Goal: Find specific page/section: Find specific page/section

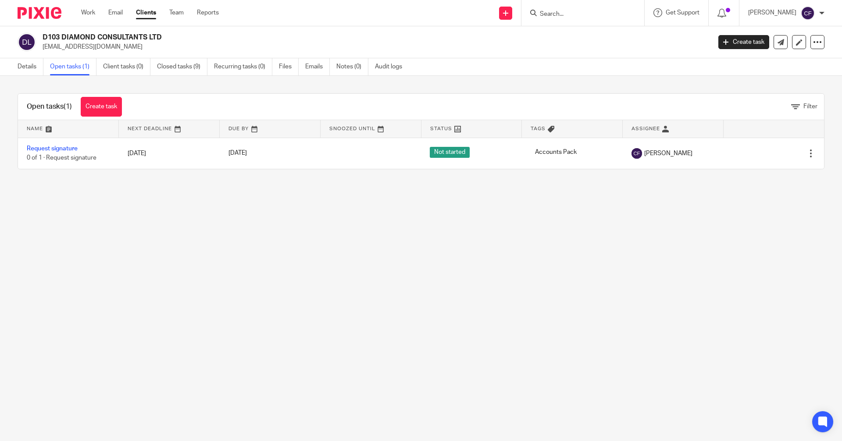
click at [558, 14] on input "Search" at bounding box center [578, 15] width 79 height 8
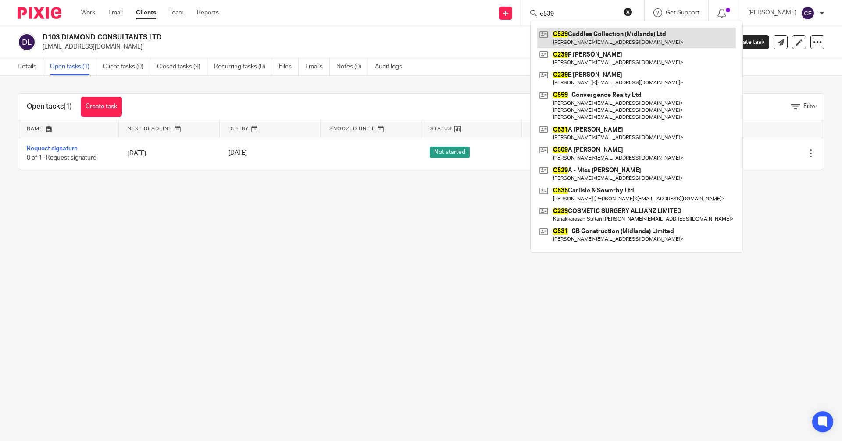
type input "c539"
click at [586, 38] on link at bounding box center [636, 38] width 199 height 20
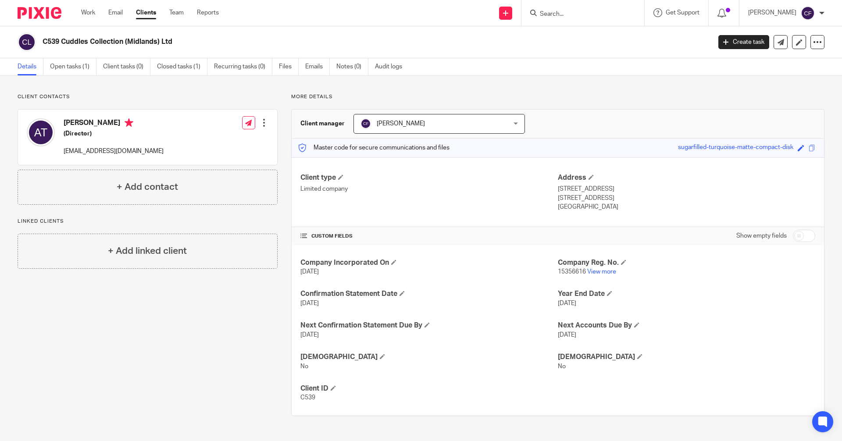
click at [561, 18] on input "Search" at bounding box center [578, 15] width 79 height 8
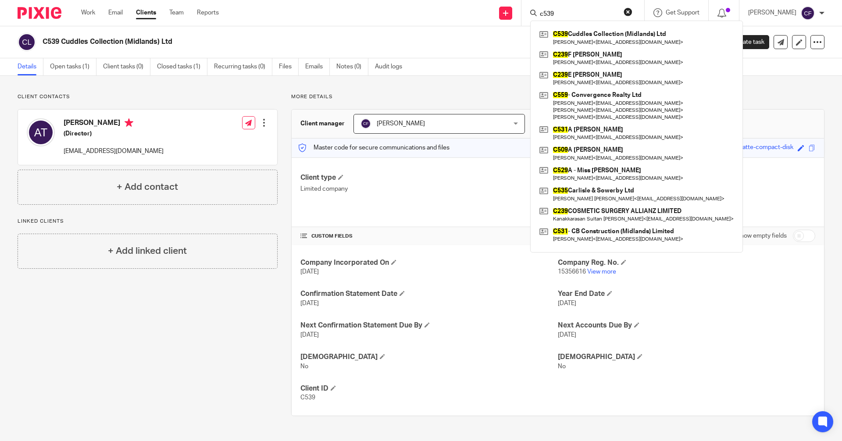
type input "c539"
click button "submit" at bounding box center [0, 0] width 0 height 0
click at [618, 40] on link at bounding box center [636, 38] width 199 height 20
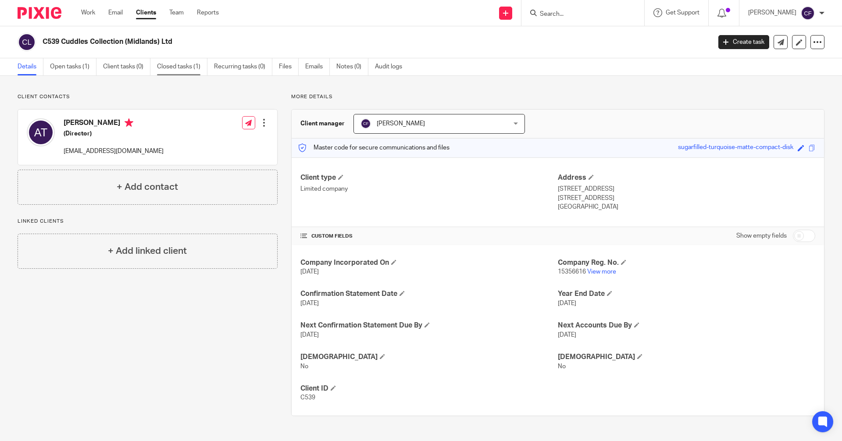
click at [175, 66] on link "Closed tasks (1)" at bounding box center [182, 66] width 50 height 17
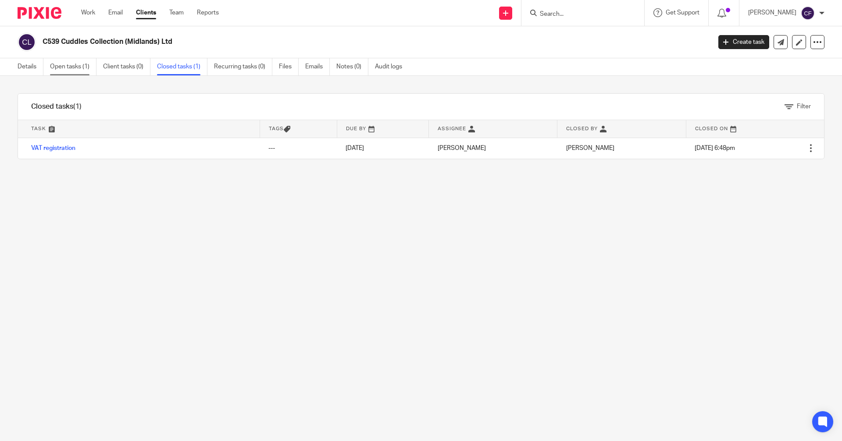
click at [79, 65] on link "Open tasks (1)" at bounding box center [73, 66] width 46 height 17
